Goal: Browse casually

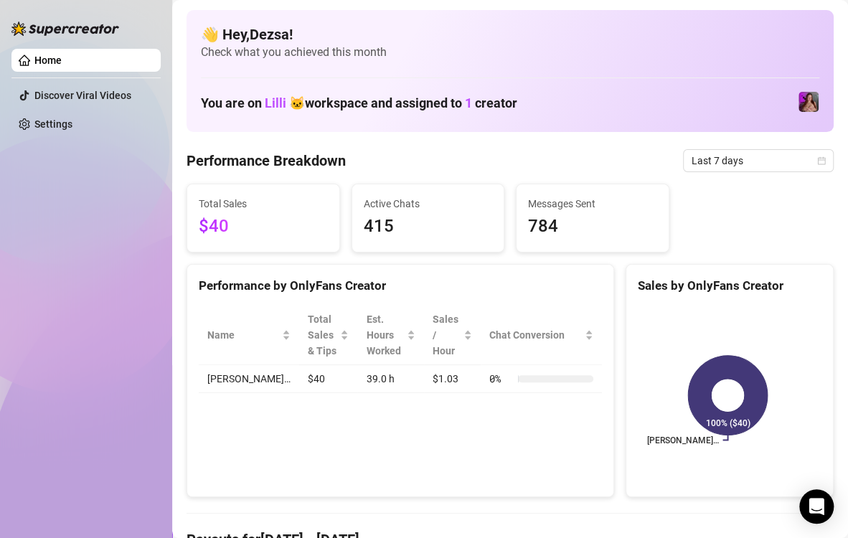
drag, startPoint x: 109, startPoint y: 322, endPoint x: 128, endPoint y: 318, distance: 19.8
click at [109, 322] on div "Home Discover Viral Videos Settings" at bounding box center [85, 262] width 149 height 525
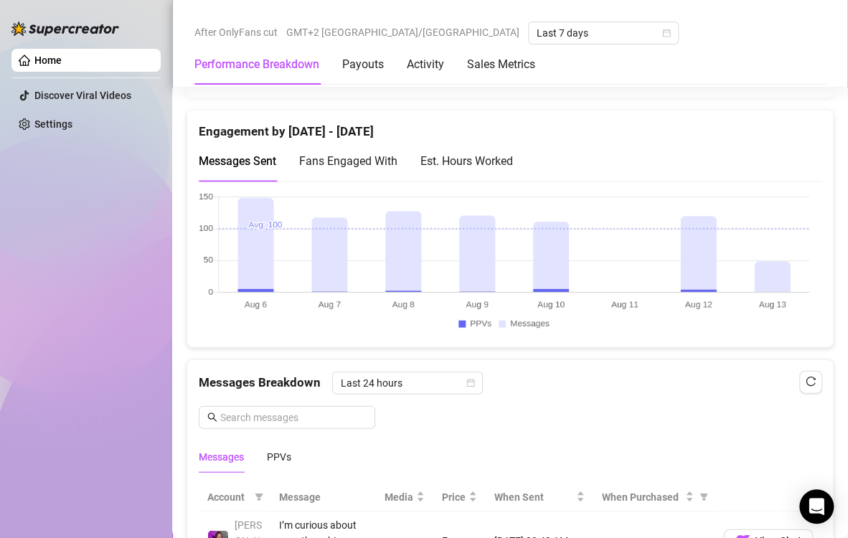
scroll to position [1004, 0]
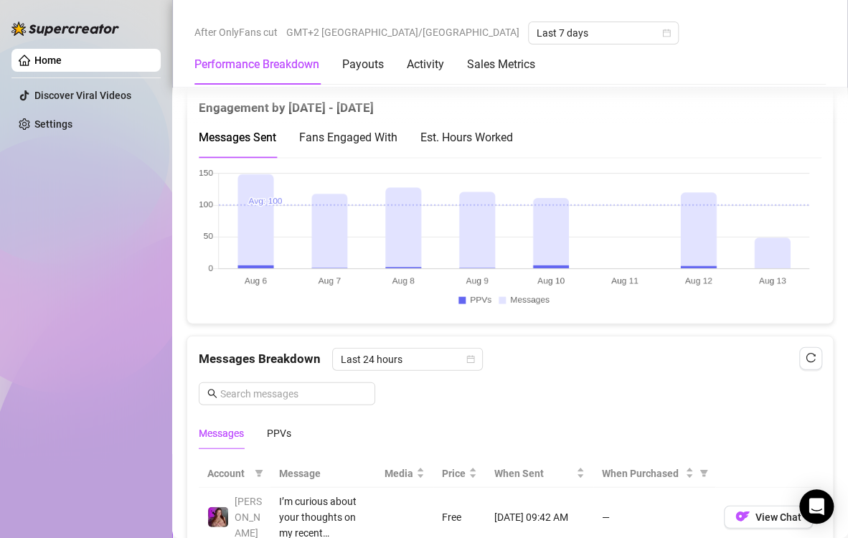
click at [782, 253] on canvas at bounding box center [504, 239] width 610 height 143
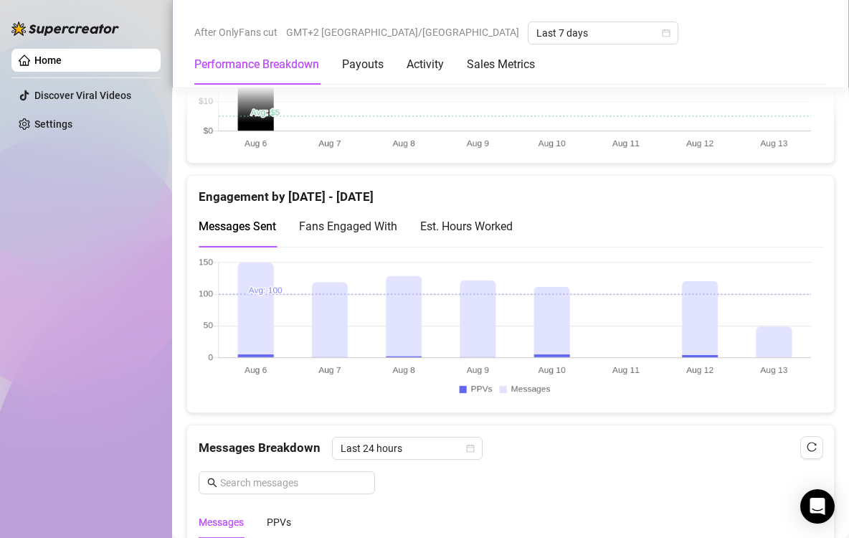
scroll to position [932, 0]
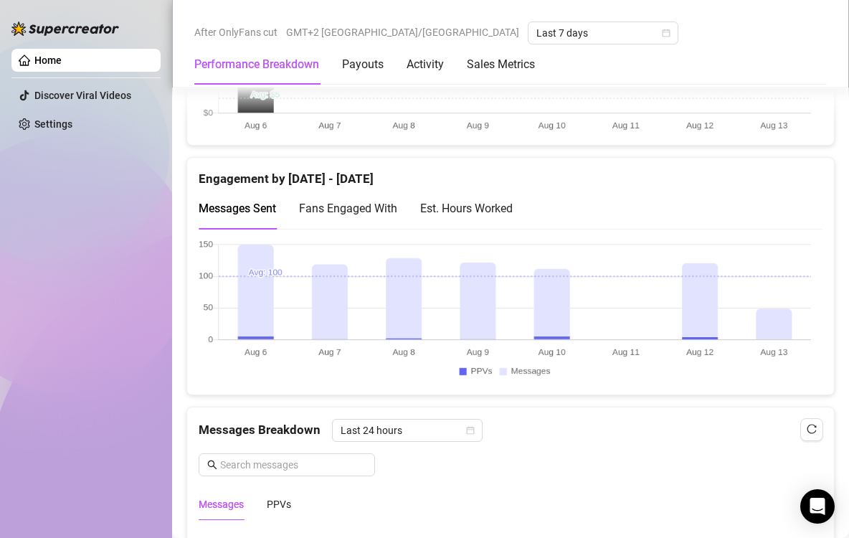
click at [771, 310] on canvas at bounding box center [505, 310] width 612 height 143
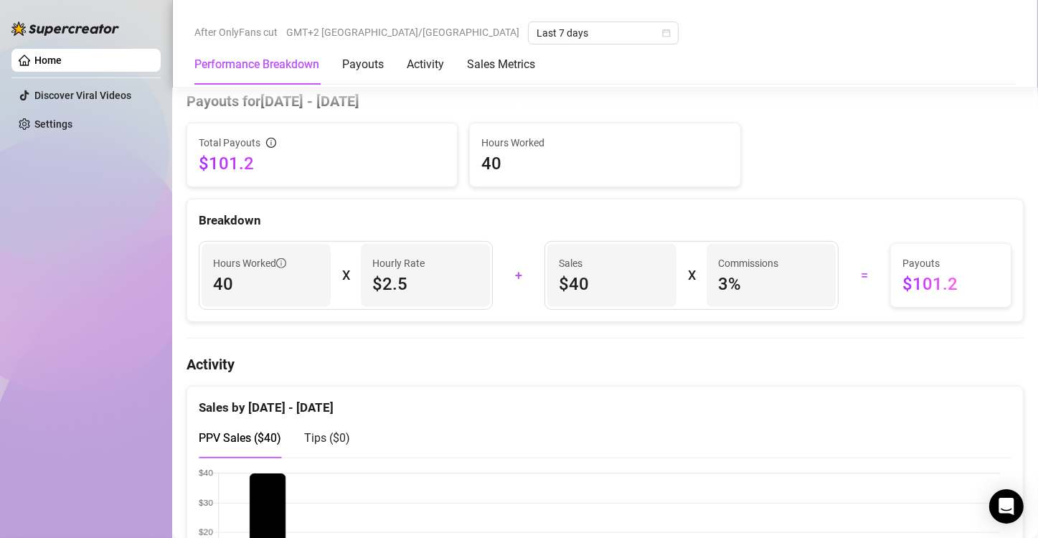
scroll to position [287, 0]
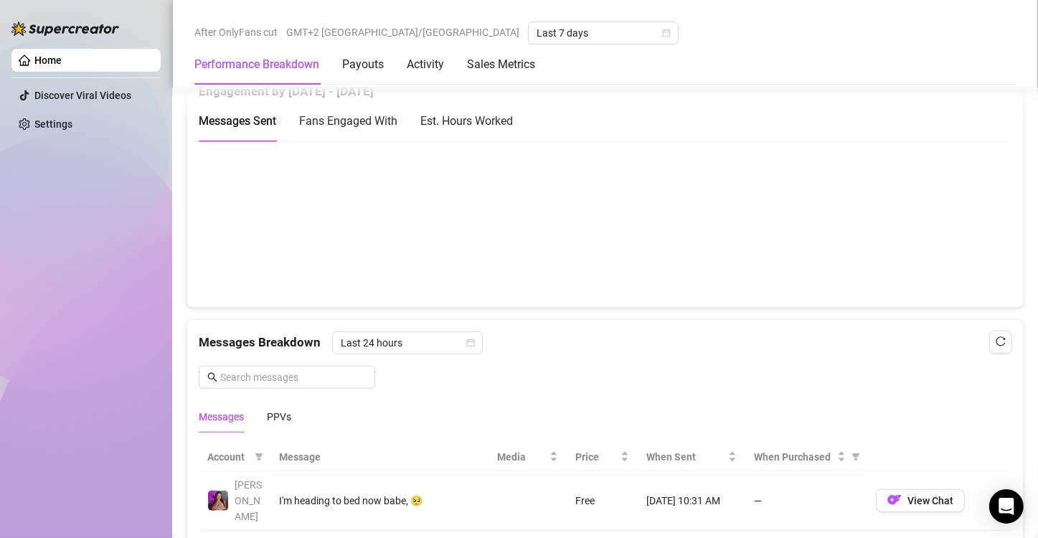
click at [957, 232] on canvas at bounding box center [599, 223] width 801 height 143
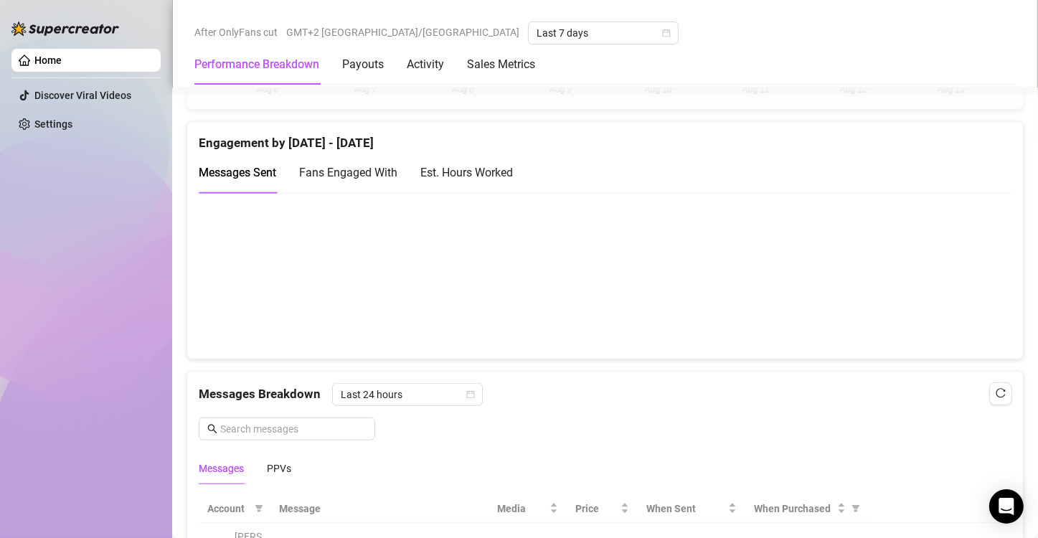
scroll to position [932, 0]
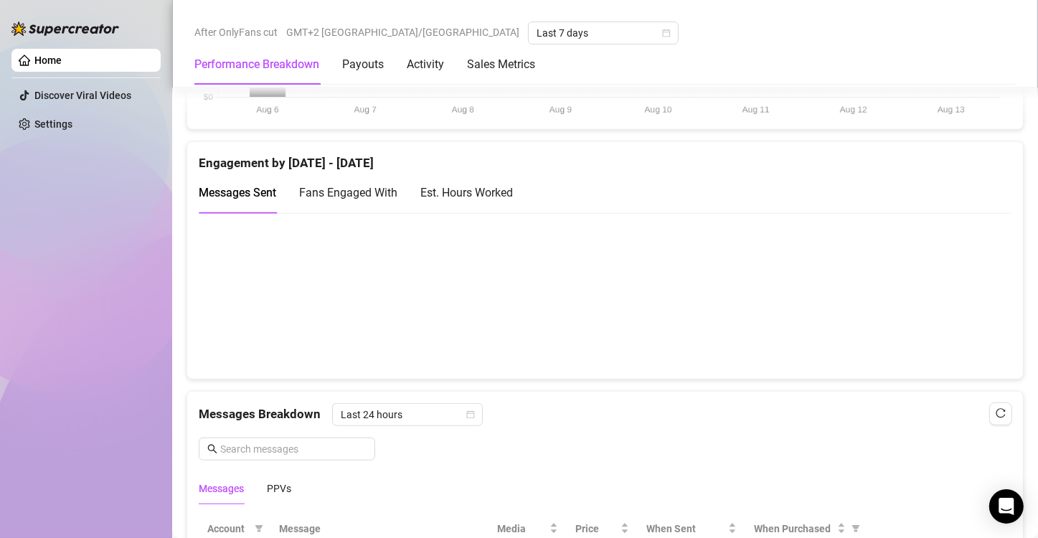
click at [949, 333] on canvas at bounding box center [599, 295] width 801 height 143
click at [964, 301] on canvas at bounding box center [599, 295] width 801 height 143
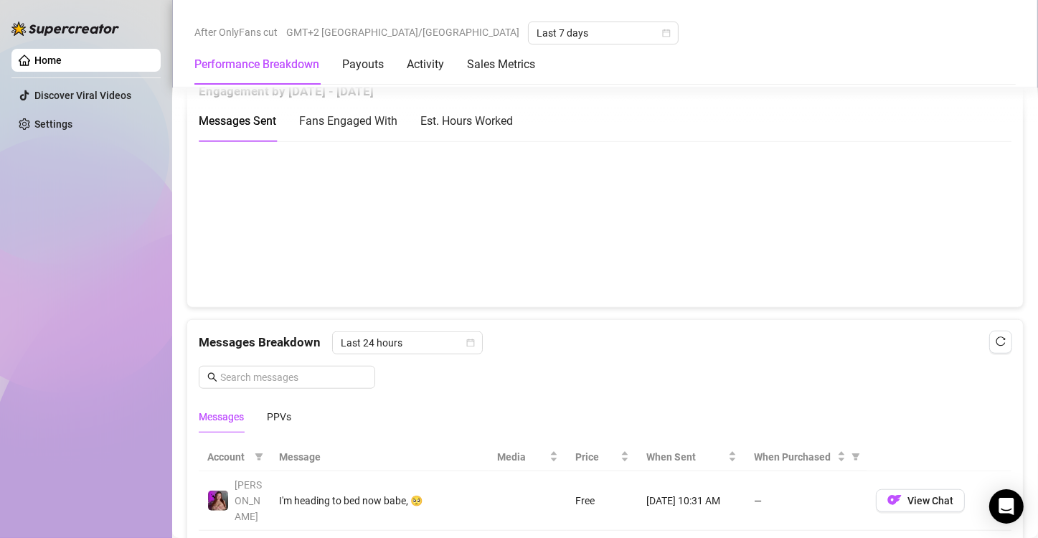
click at [954, 218] on canvas at bounding box center [599, 223] width 801 height 143
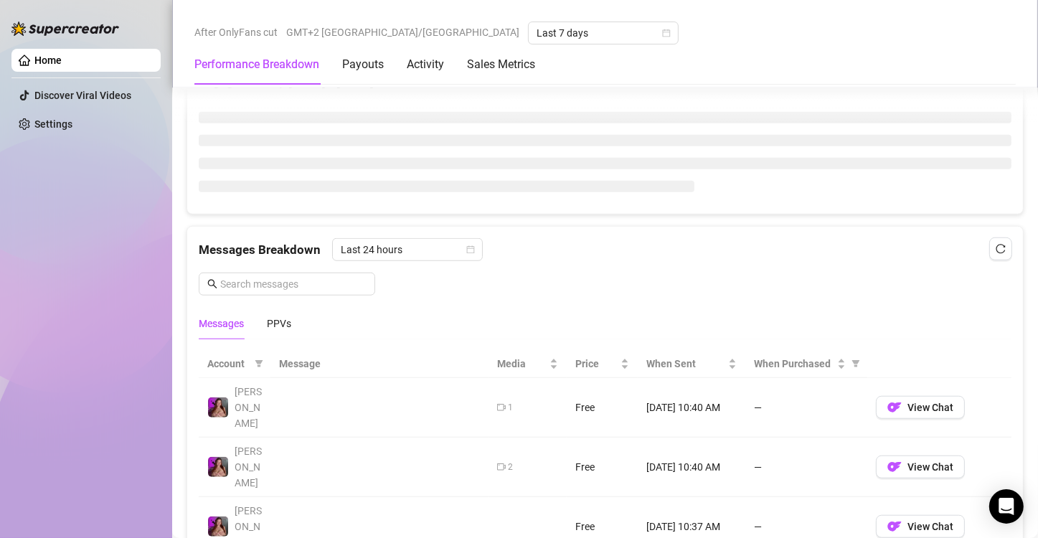
scroll to position [625, 0]
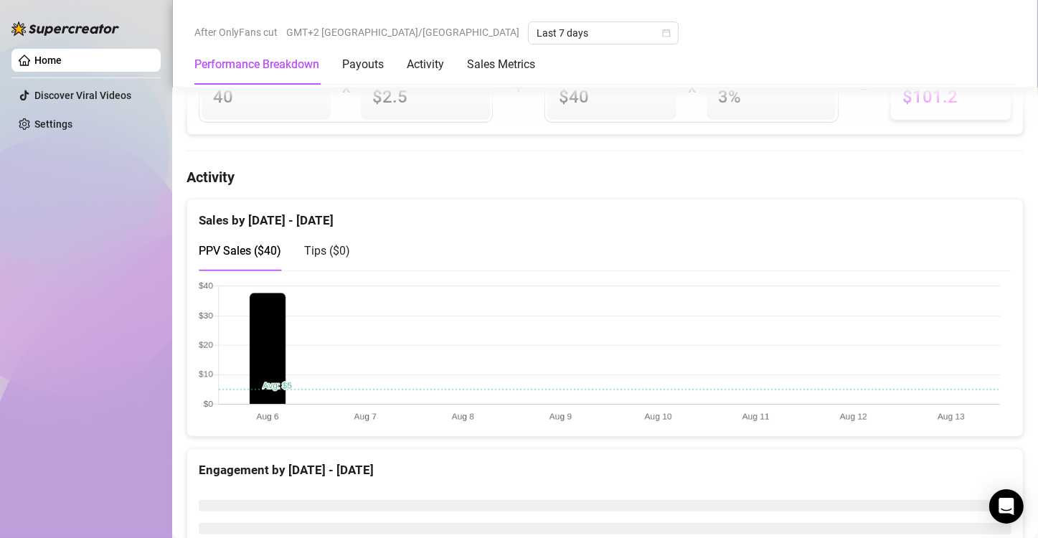
click at [946, 364] on canvas at bounding box center [599, 352] width 801 height 143
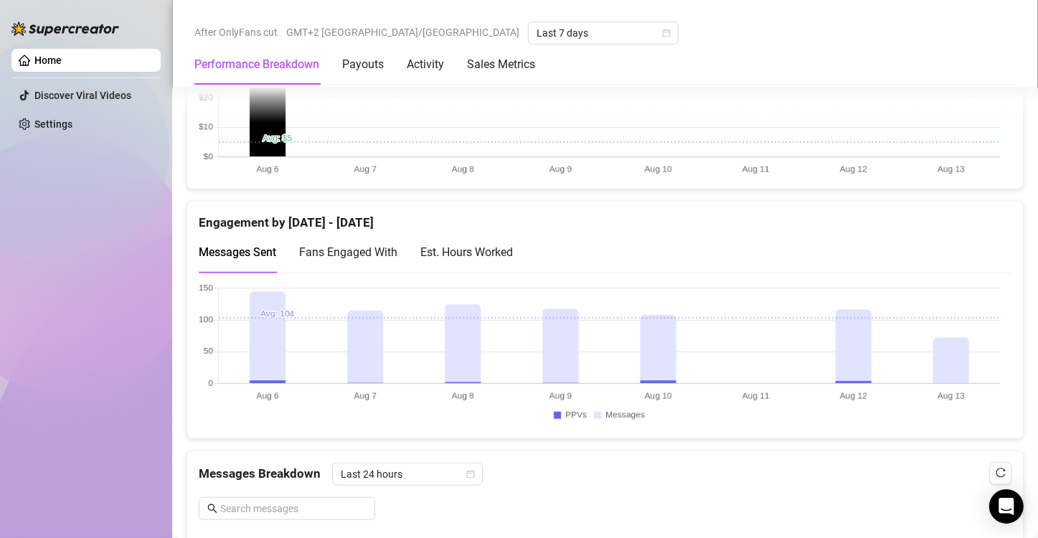
scroll to position [944, 0]
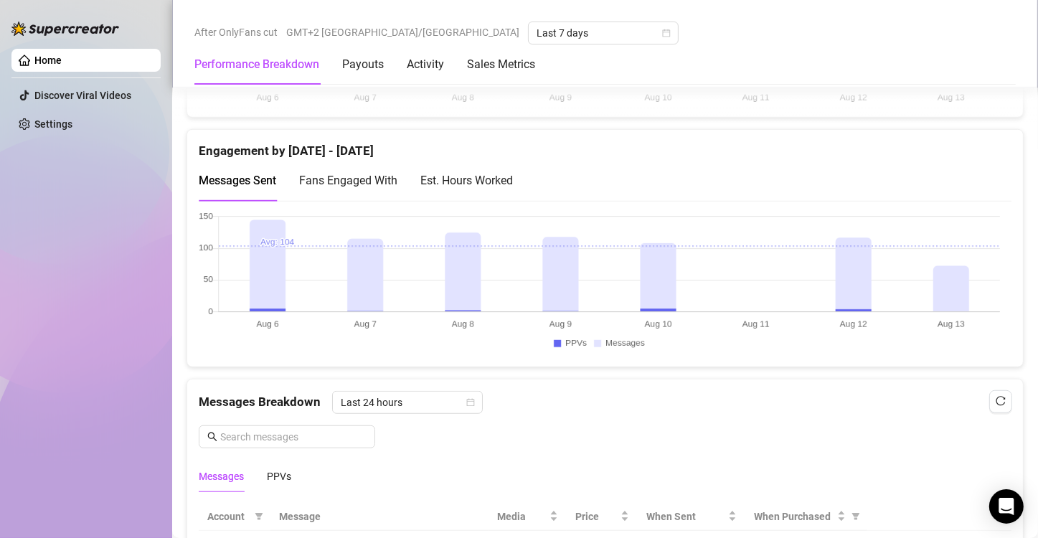
click at [954, 266] on canvas at bounding box center [599, 283] width 801 height 143
